Goal: Task Accomplishment & Management: Manage account settings

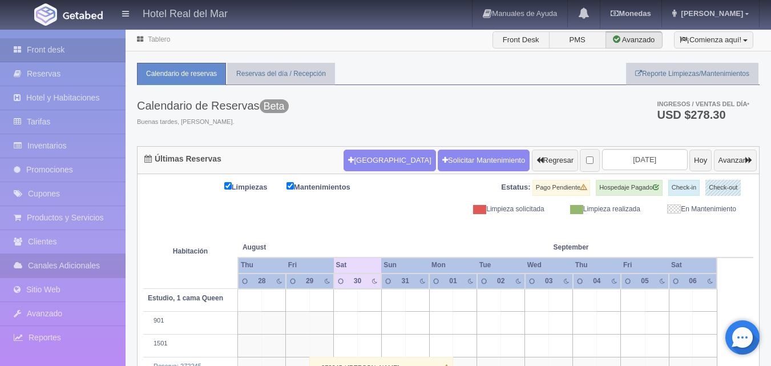
click at [74, 268] on link "Canales Adicionales" at bounding box center [63, 265] width 126 height 23
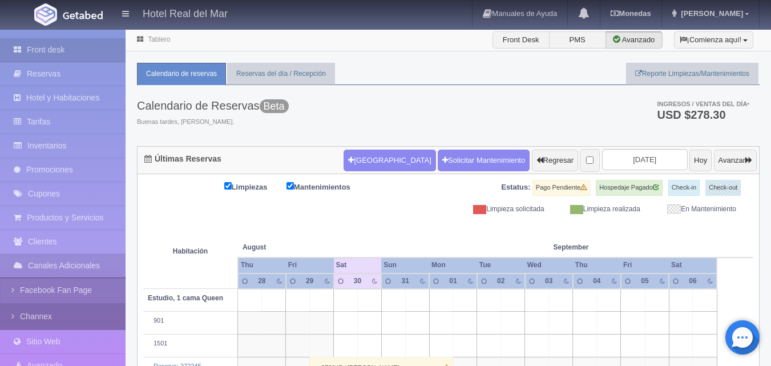
click at [30, 313] on link "Channex" at bounding box center [63, 316] width 126 height 26
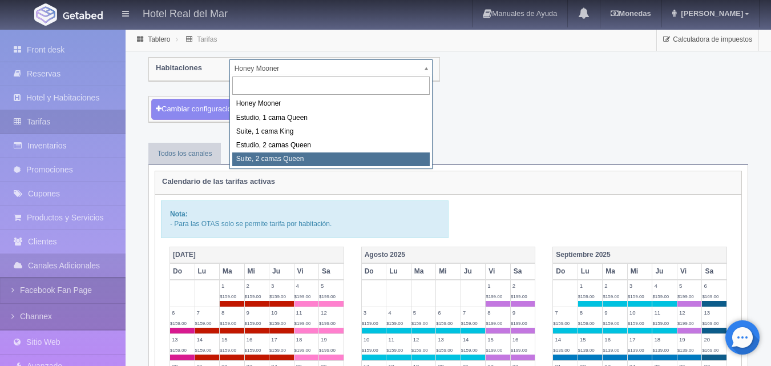
select select "2271"
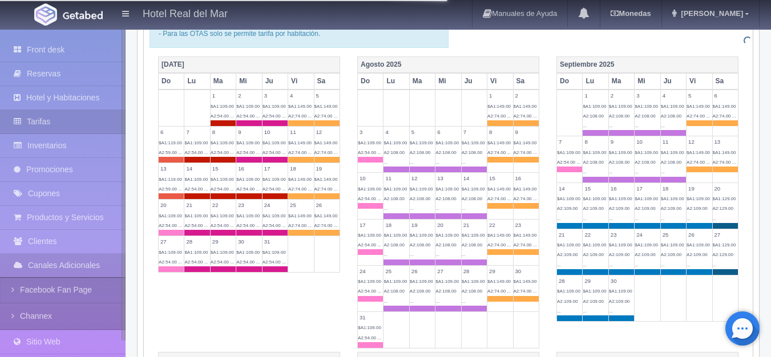
scroll to position [228, 0]
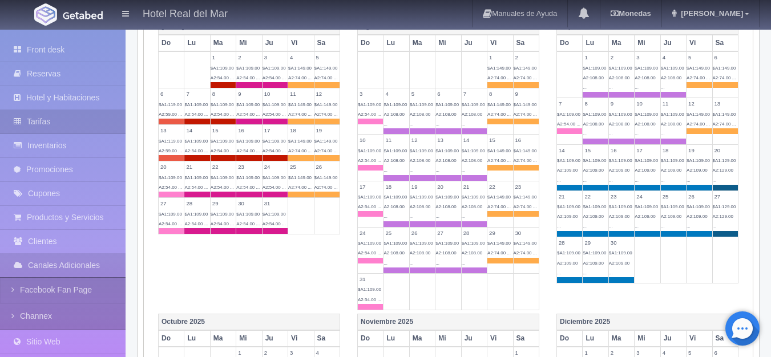
click at [508, 217] on td "22 $A1:149.00 A2:74.00 ..." at bounding box center [500, 204] width 26 height 46
click at [371, 293] on td "31 $A1:109.00 A2:54.00 ..." at bounding box center [371, 291] width 26 height 37
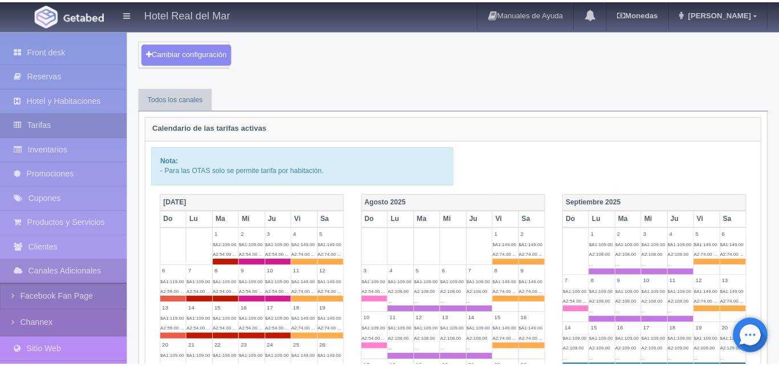
scroll to position [0, 0]
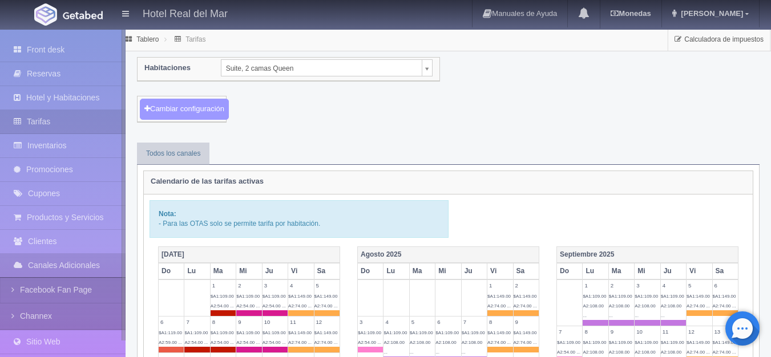
click at [188, 114] on button "Cambiar configuración" at bounding box center [184, 109] width 89 height 21
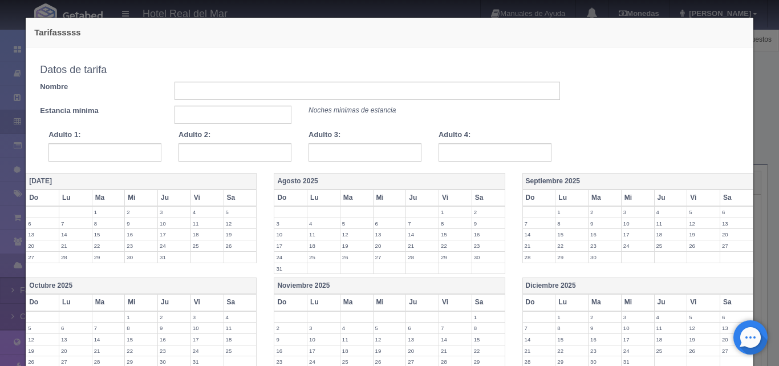
click at [760, 70] on div "Tarifasssss Copiar tarifa a la habitación Suite, 2 camas Queen Honey Mooner Est…" at bounding box center [389, 183] width 779 height 366
